Goal: Transaction & Acquisition: Book appointment/travel/reservation

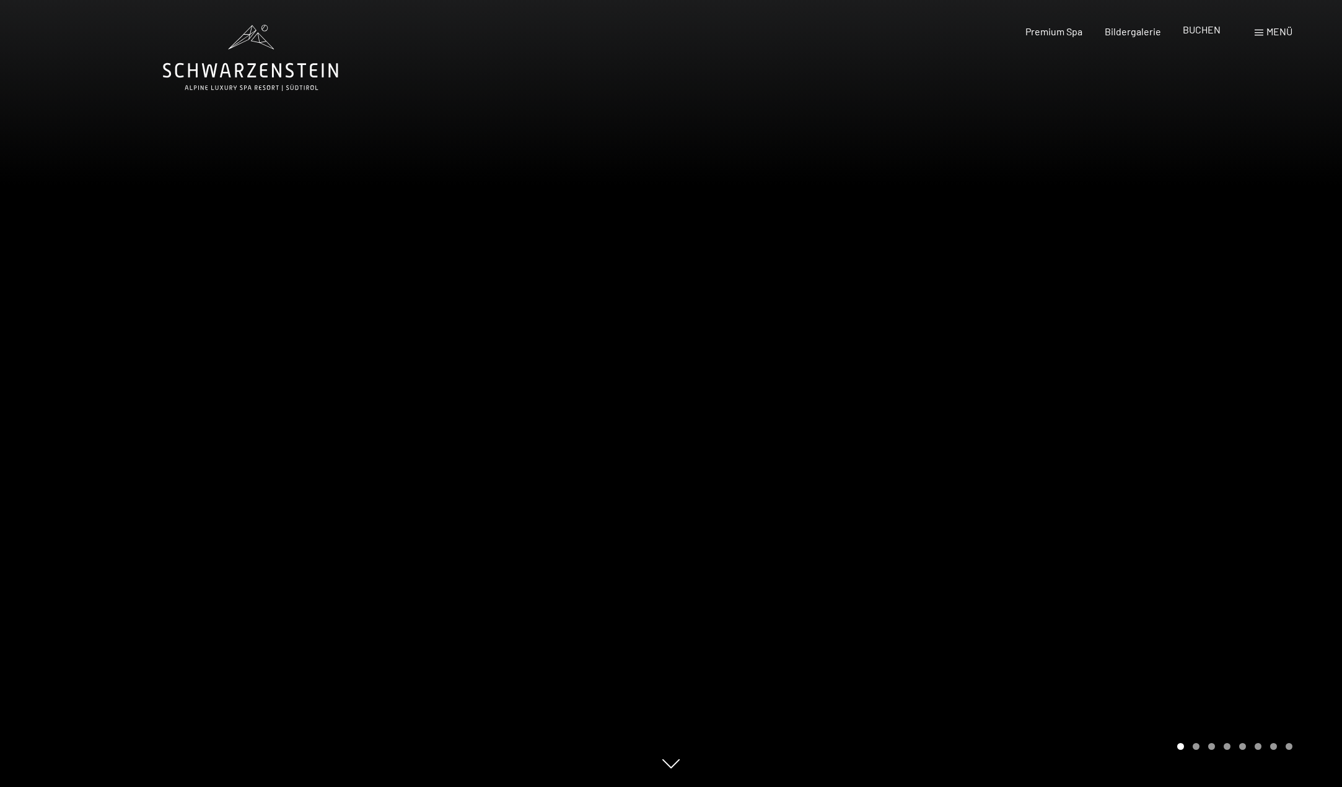
click at [1204, 27] on span "BUCHEN" at bounding box center [1201, 30] width 38 height 12
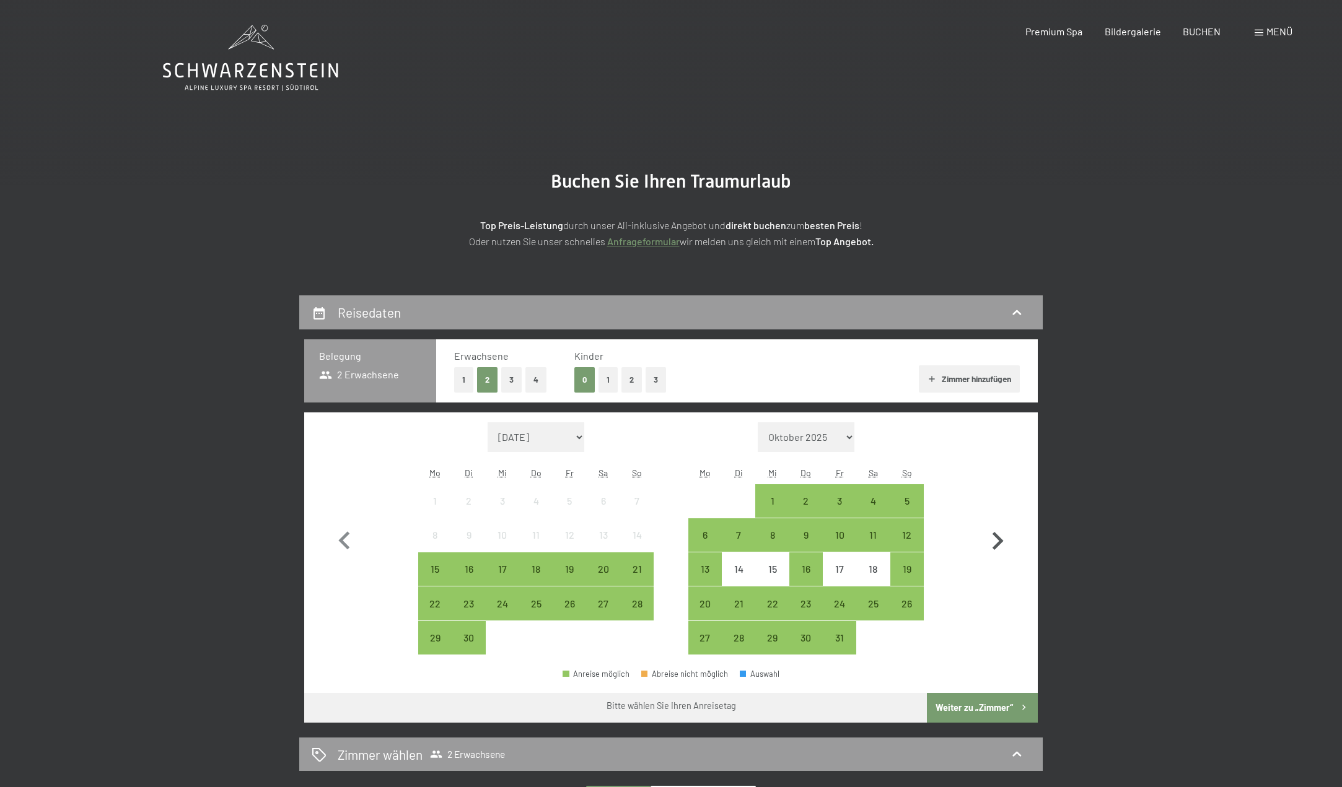
click at [1009, 542] on icon "button" at bounding box center [997, 541] width 36 height 36
select select "[DATE]"
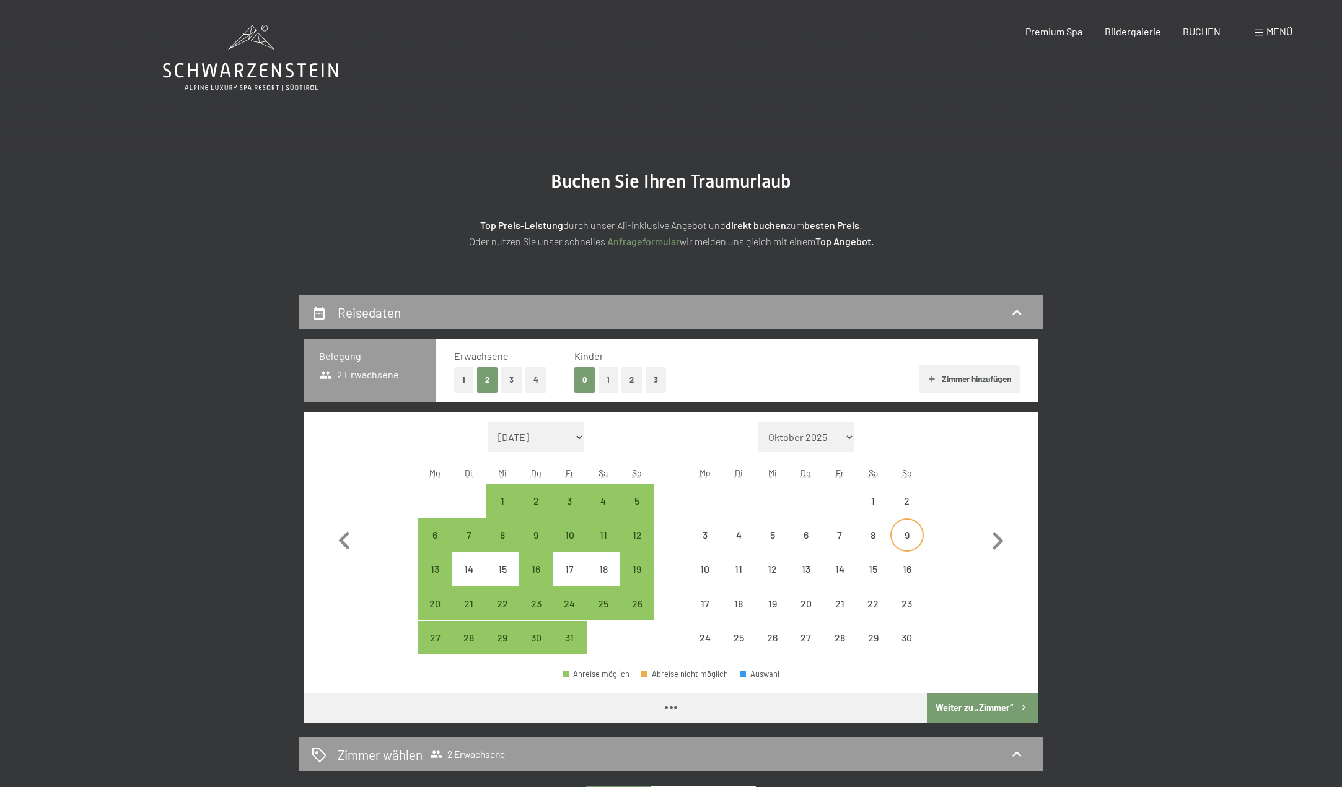
select select "[DATE]"
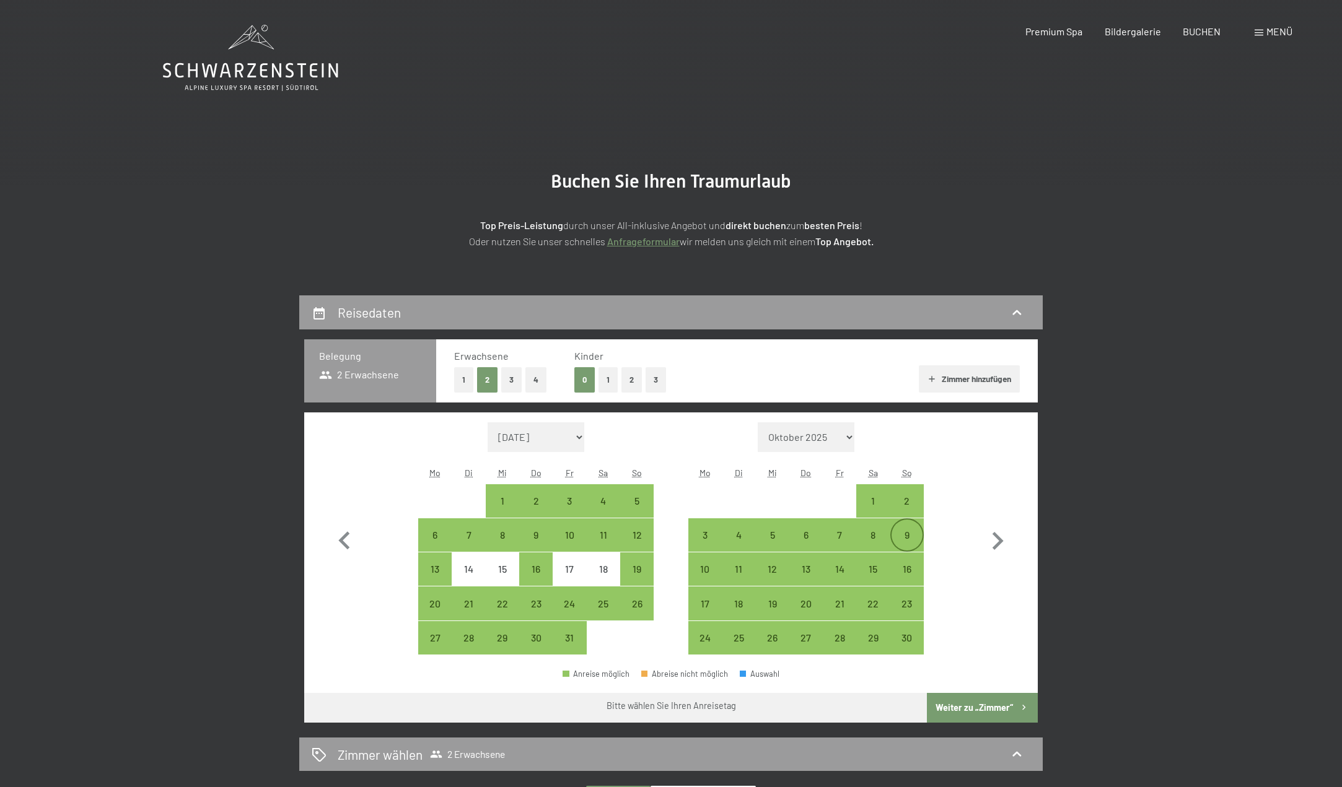
click at [909, 531] on div "9" at bounding box center [906, 545] width 31 height 31
select select "[DATE]"
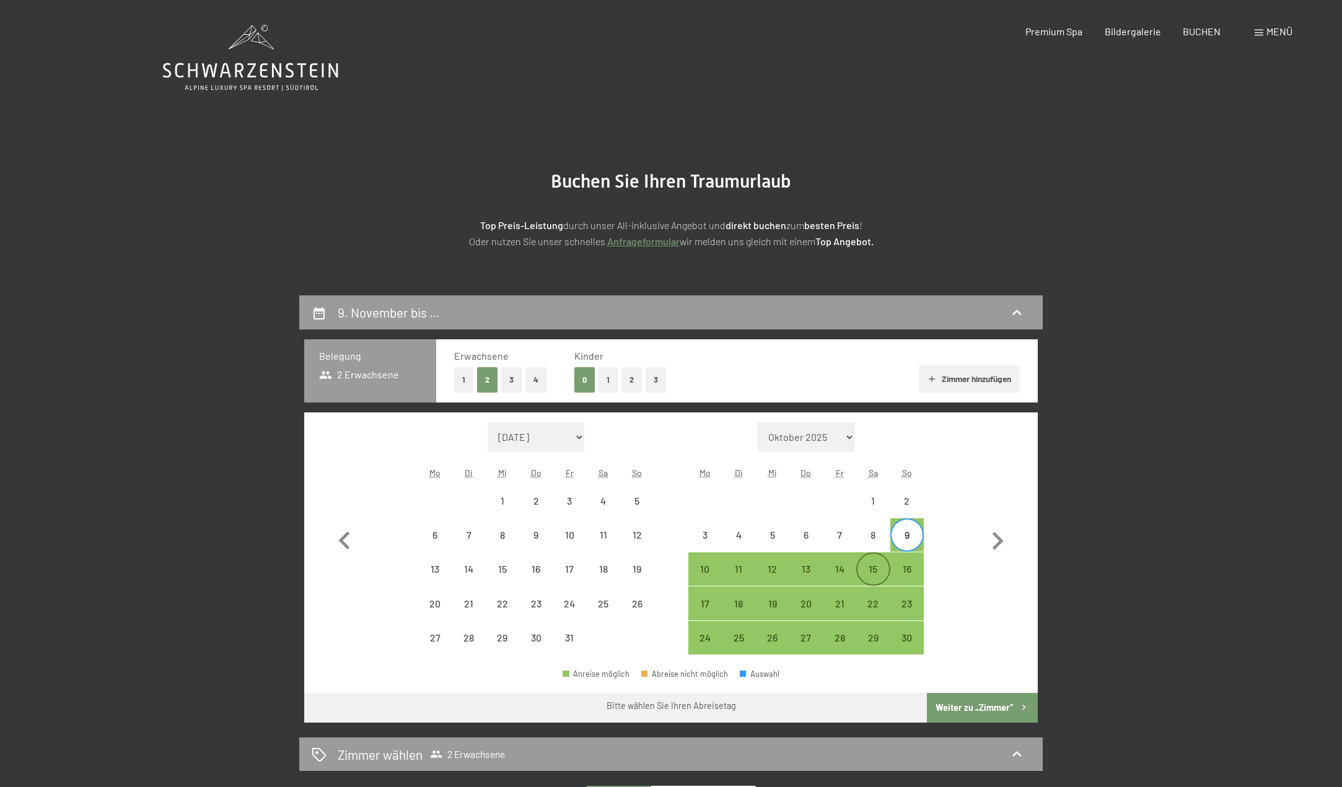
click at [880, 556] on div "15" at bounding box center [872, 569] width 31 height 31
select select "[DATE]"
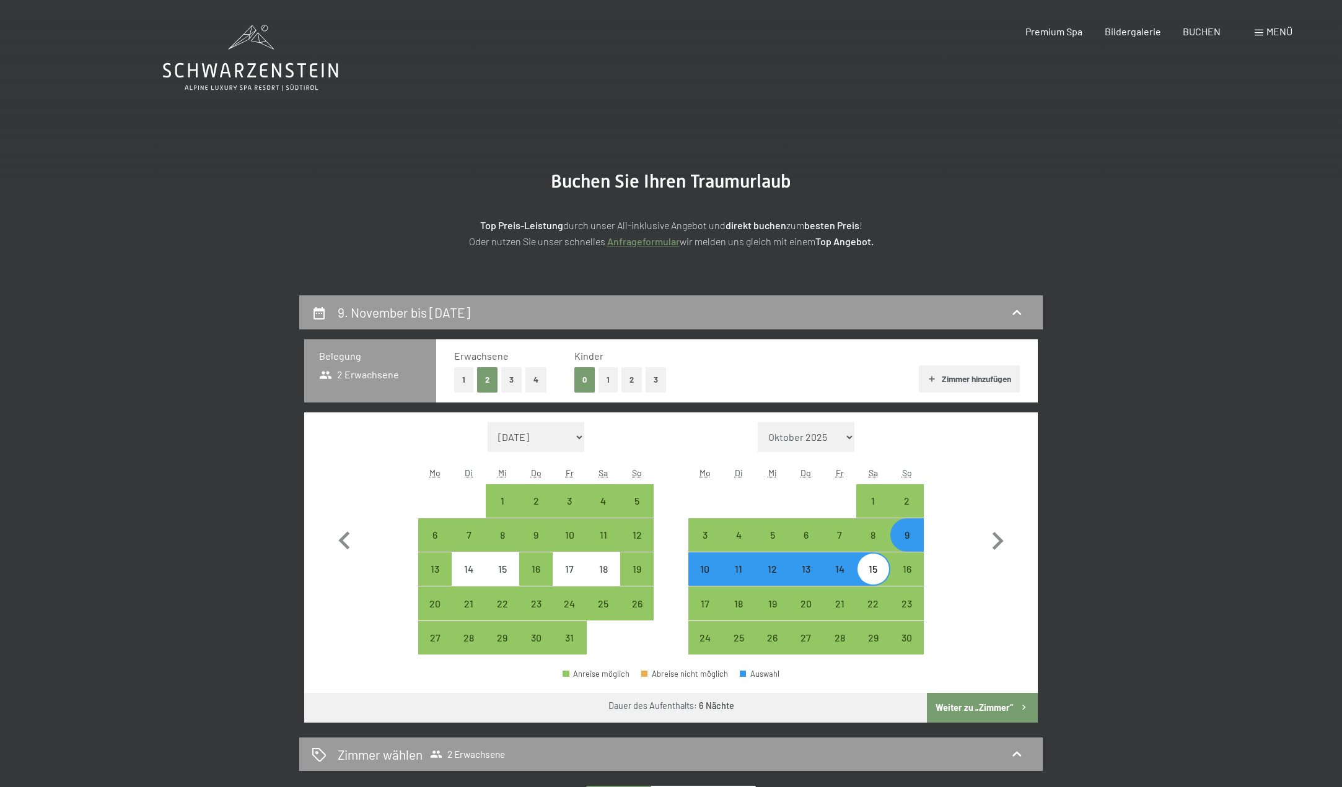
click at [972, 705] on button "Weiter zu „Zimmer“" at bounding box center [982, 708] width 111 height 30
select select "[DATE]"
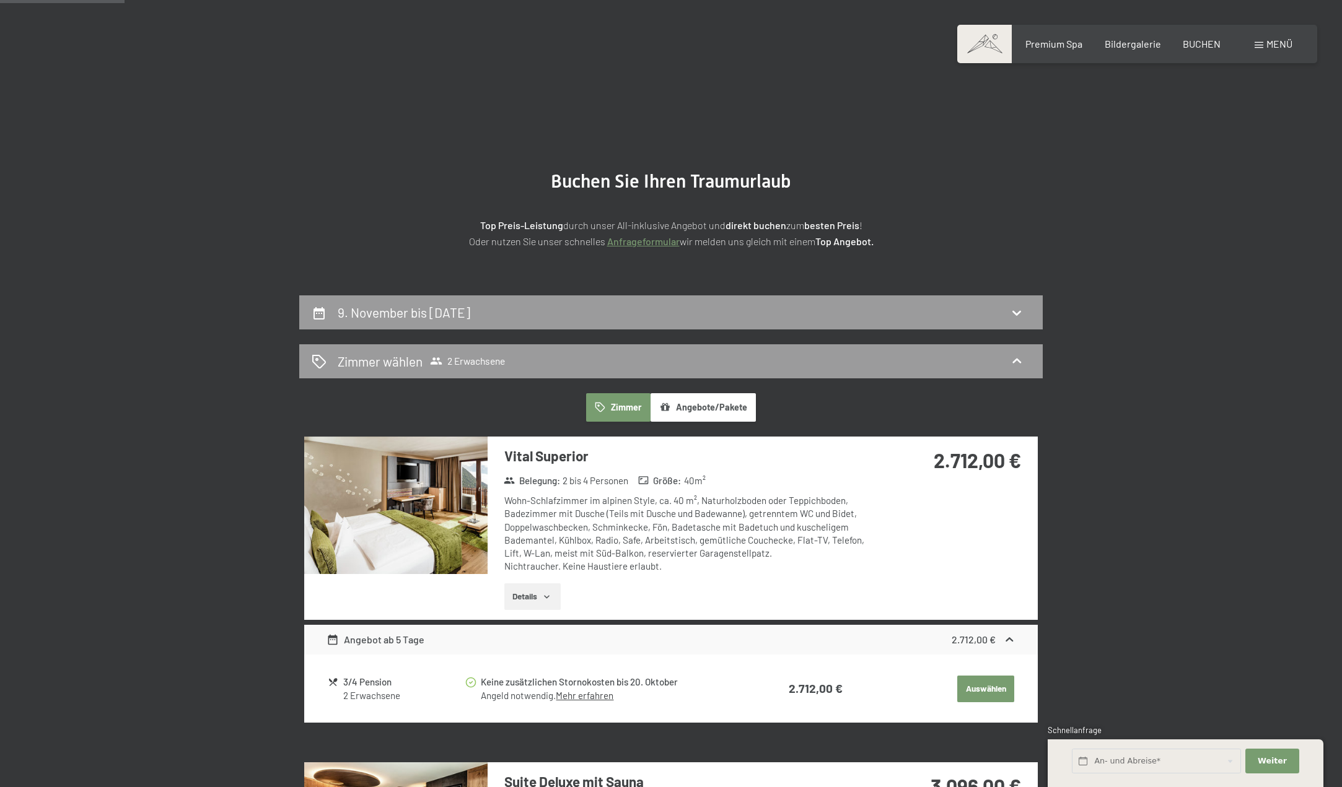
scroll to position [295, 0]
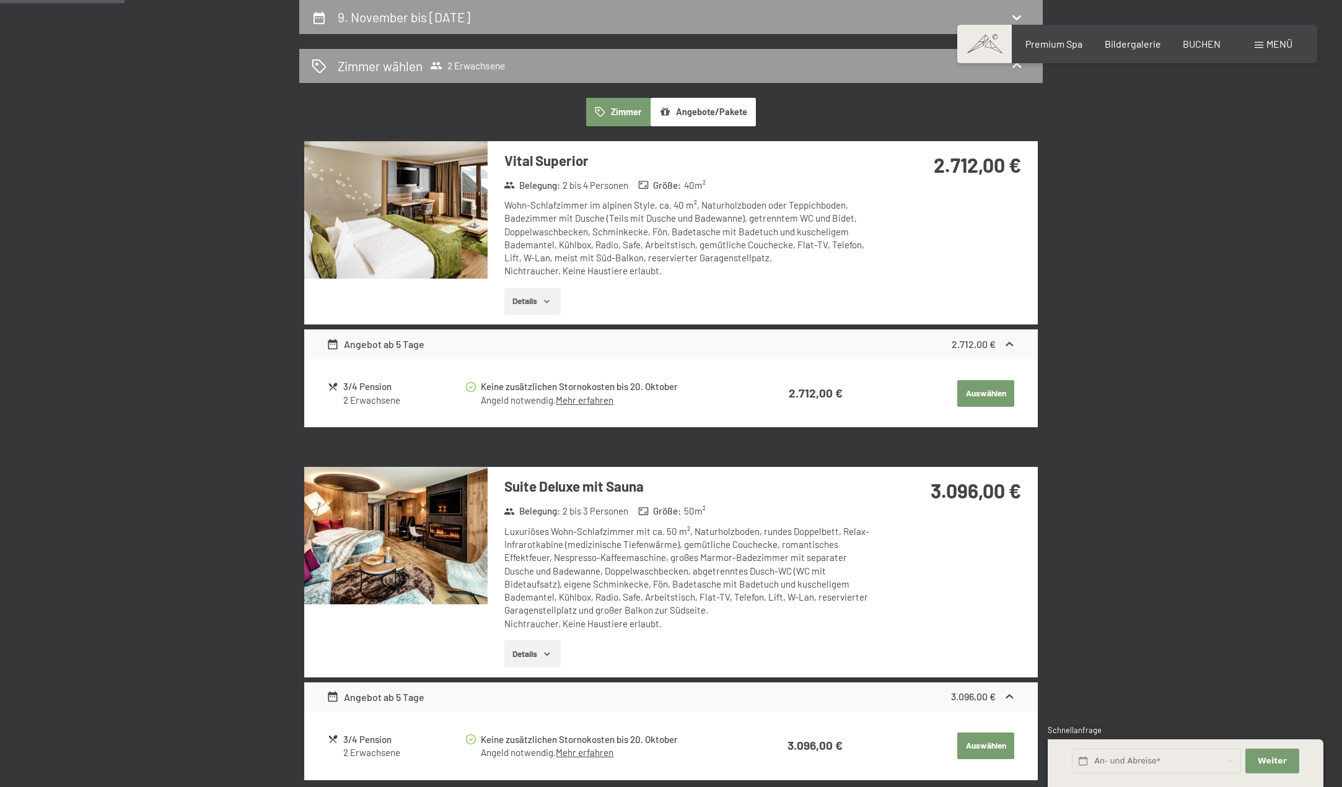
click at [422, 203] on img at bounding box center [395, 210] width 183 height 138
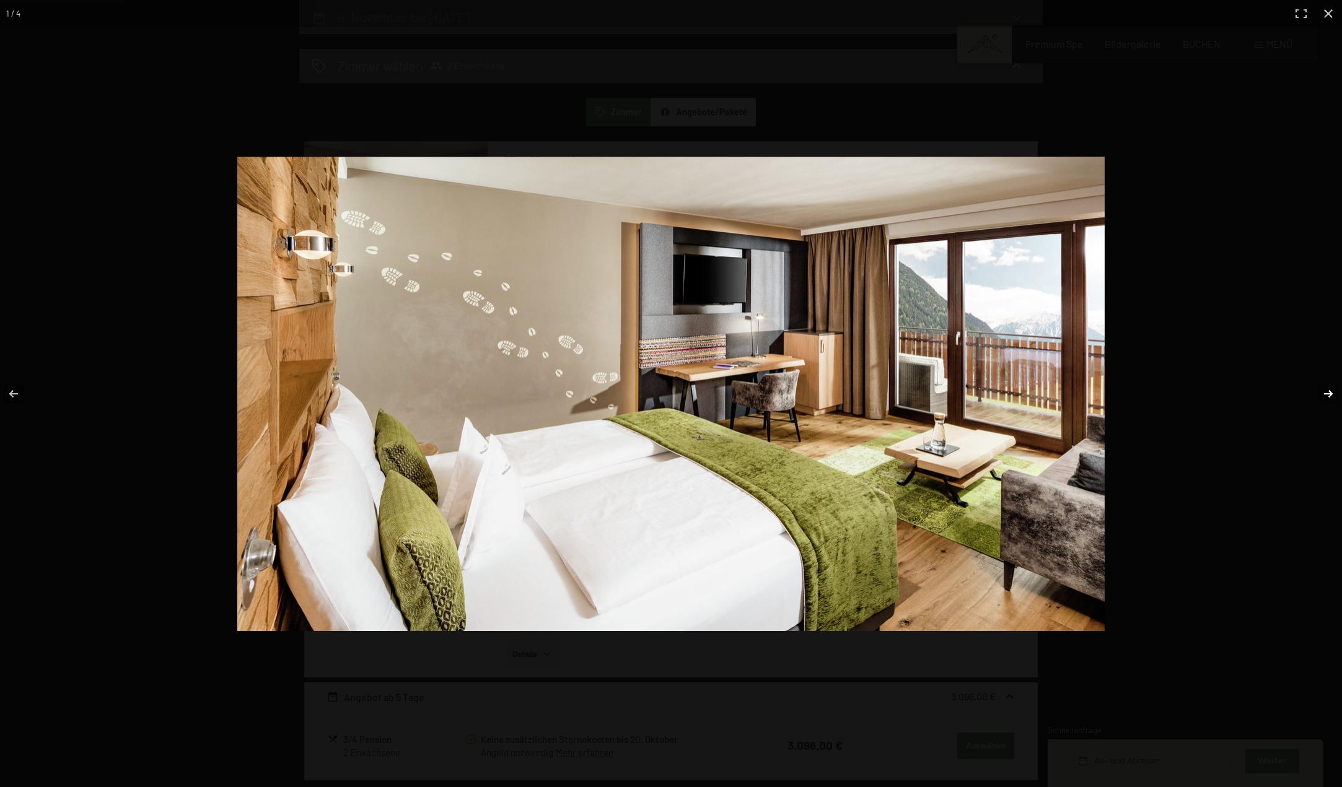
click at [1334, 394] on button "button" at bounding box center [1319, 394] width 43 height 62
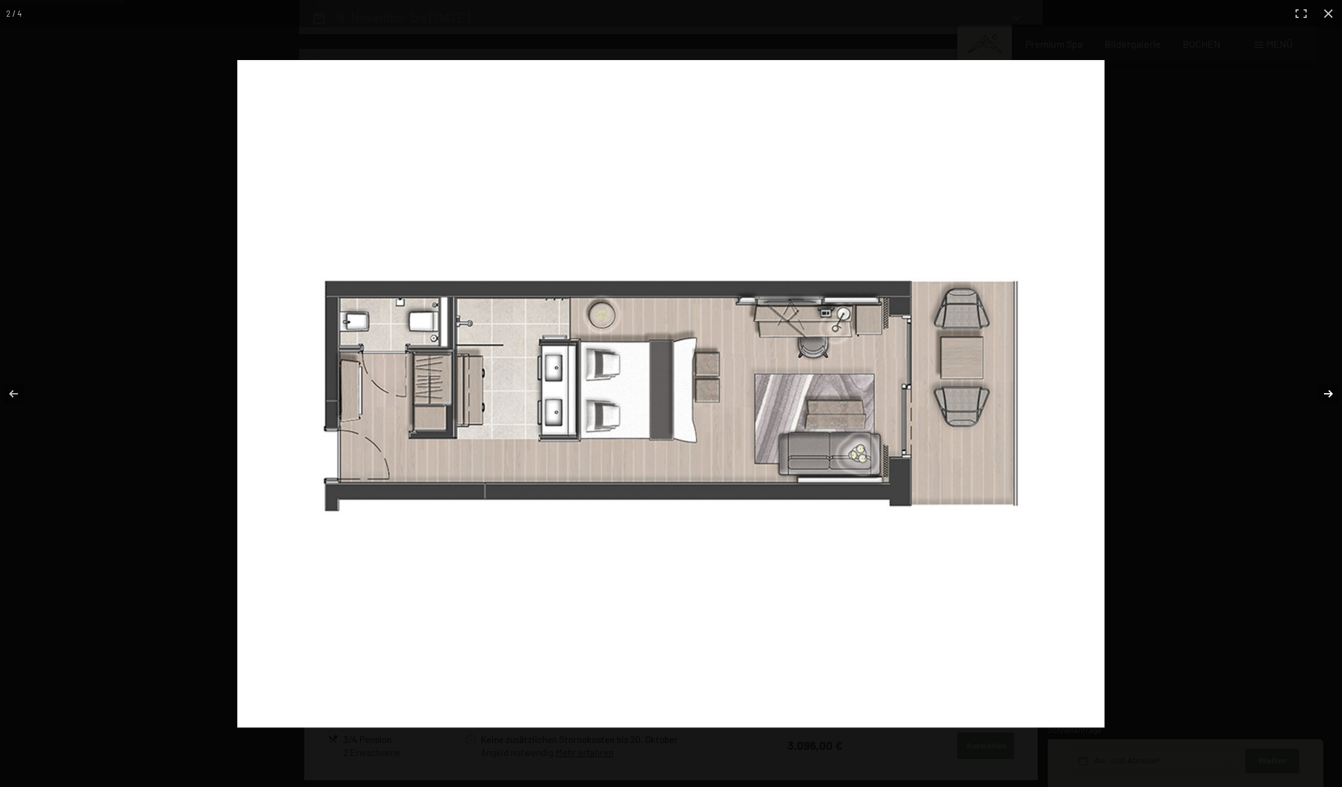
click at [1330, 394] on button "button" at bounding box center [1319, 394] width 43 height 62
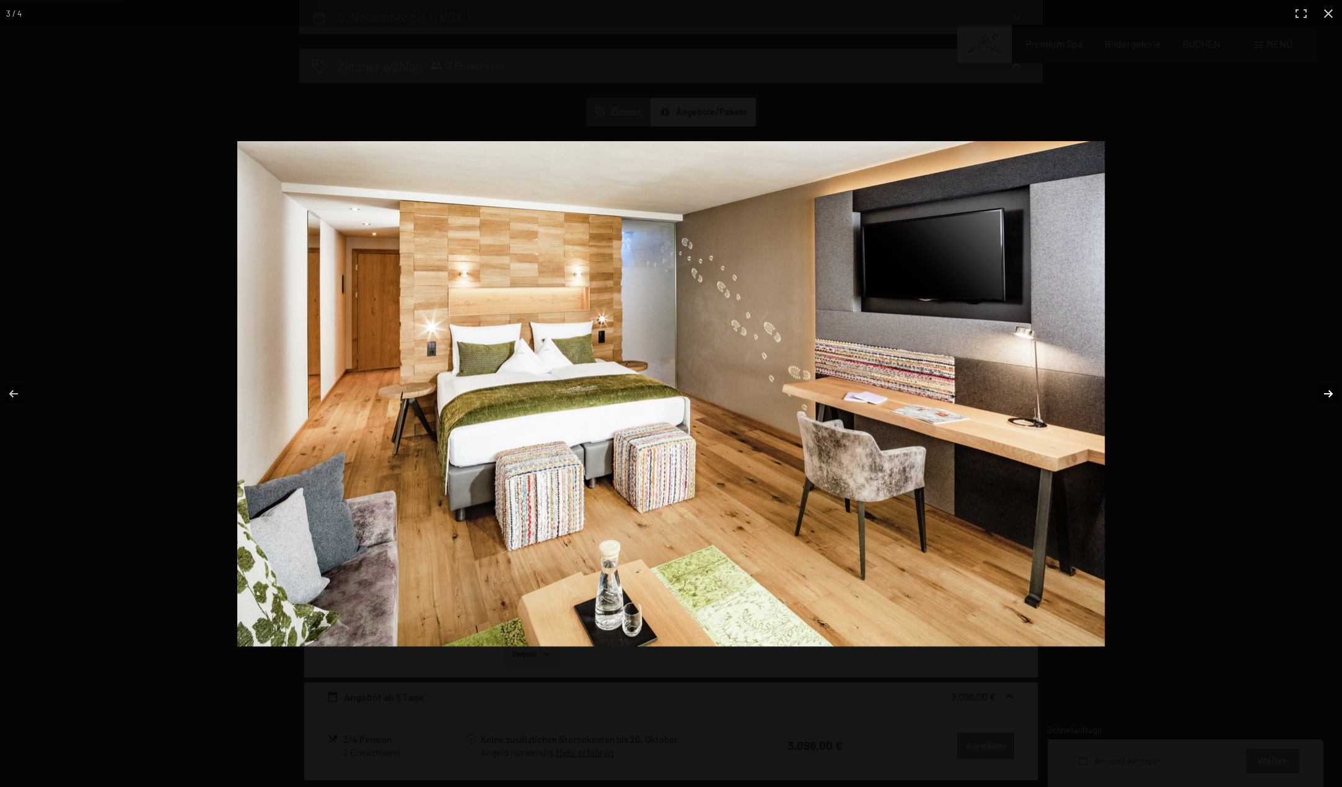
click at [1330, 394] on button "button" at bounding box center [1319, 394] width 43 height 62
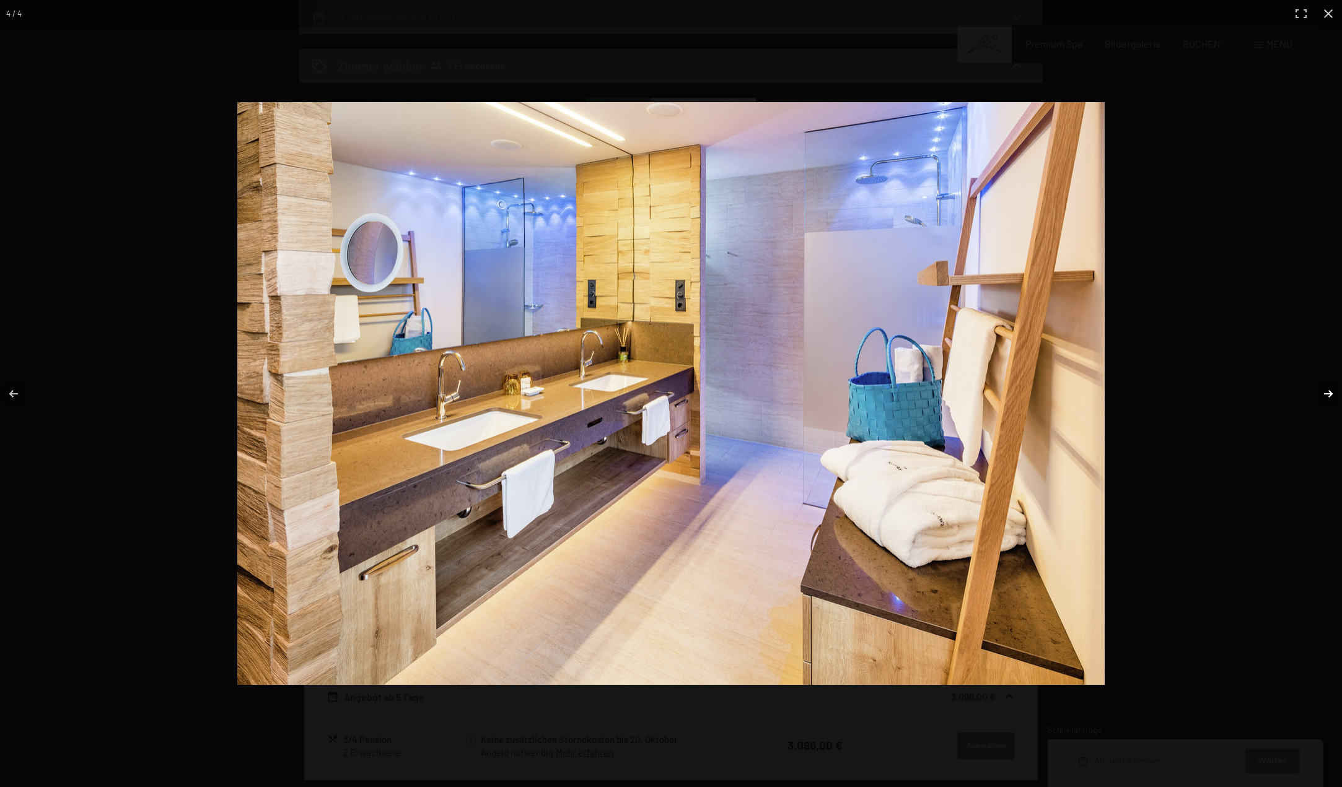
click at [1330, 394] on button "button" at bounding box center [1319, 394] width 43 height 62
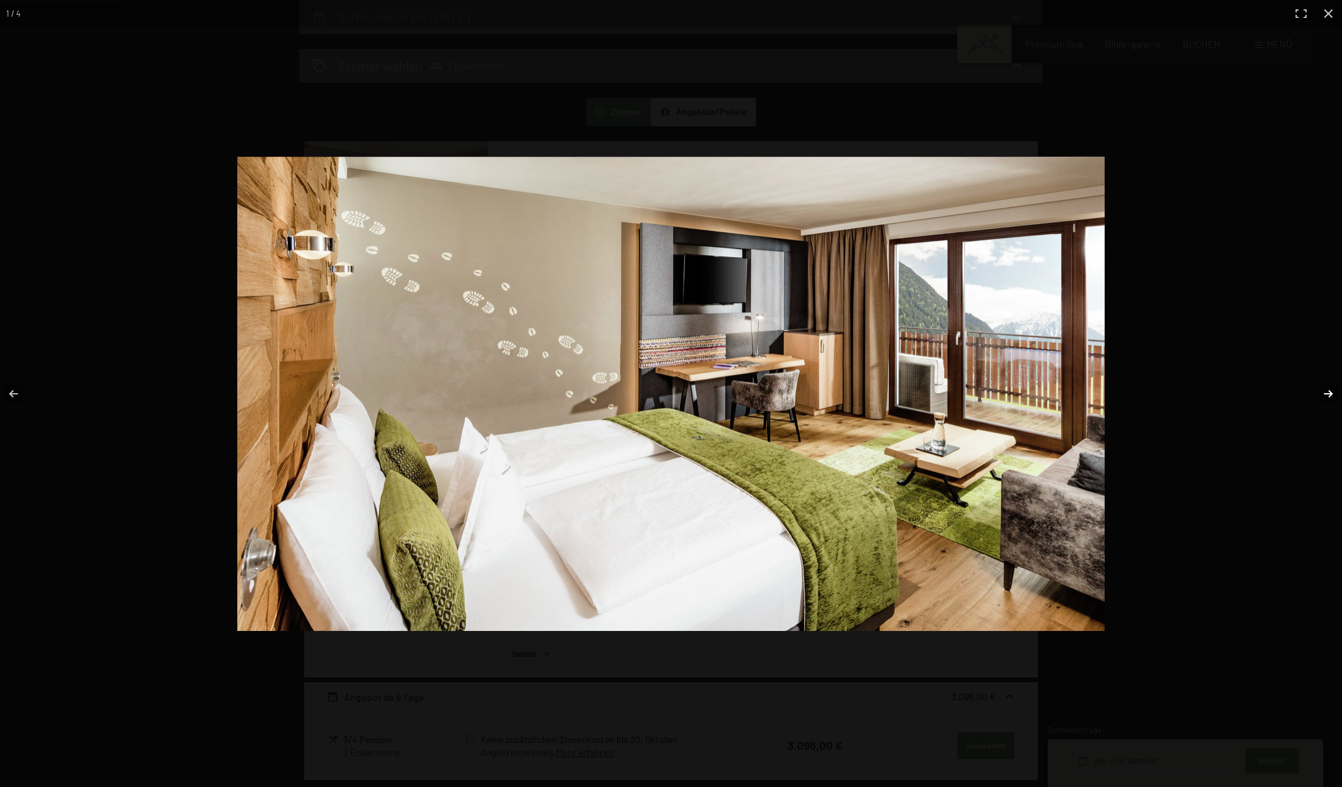
click at [1330, 394] on button "button" at bounding box center [1319, 394] width 43 height 62
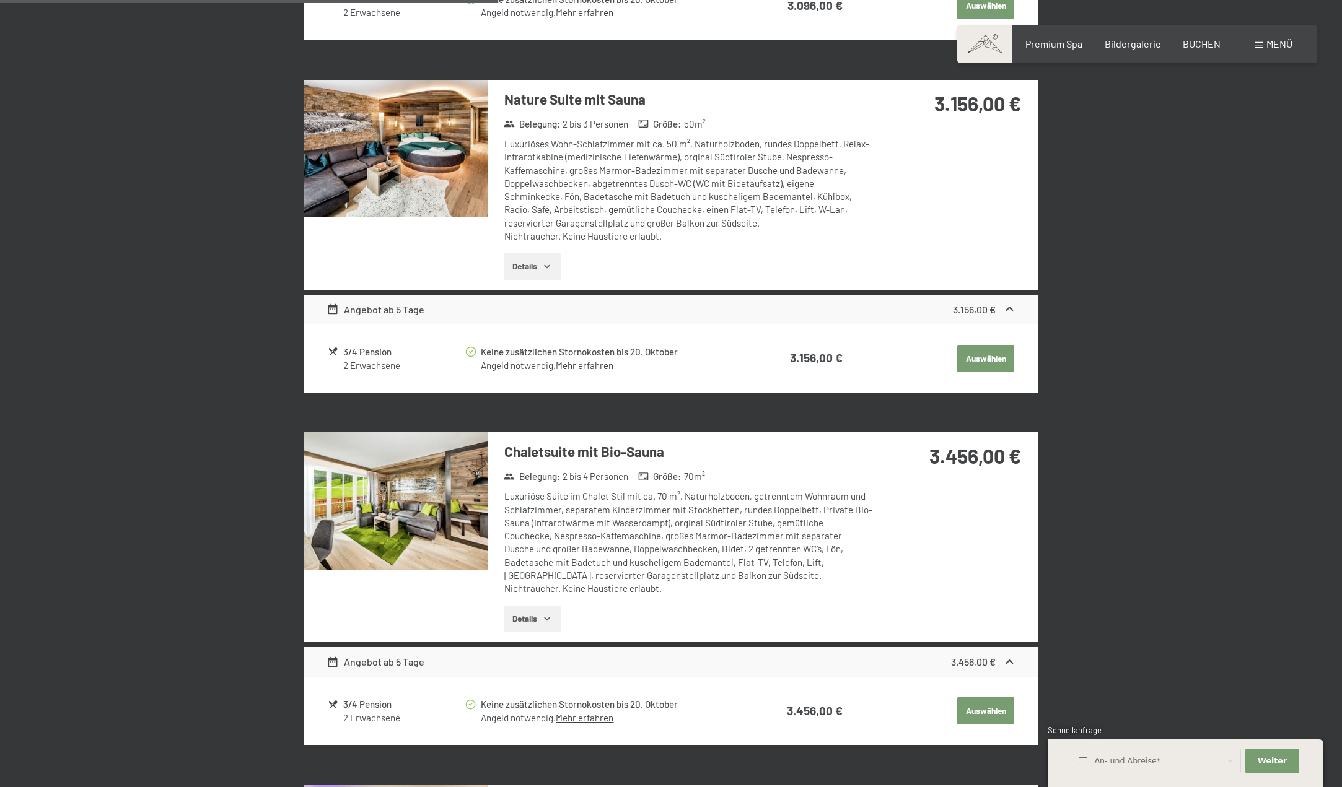
scroll to position [1039, 0]
